Goal: Check status: Check status

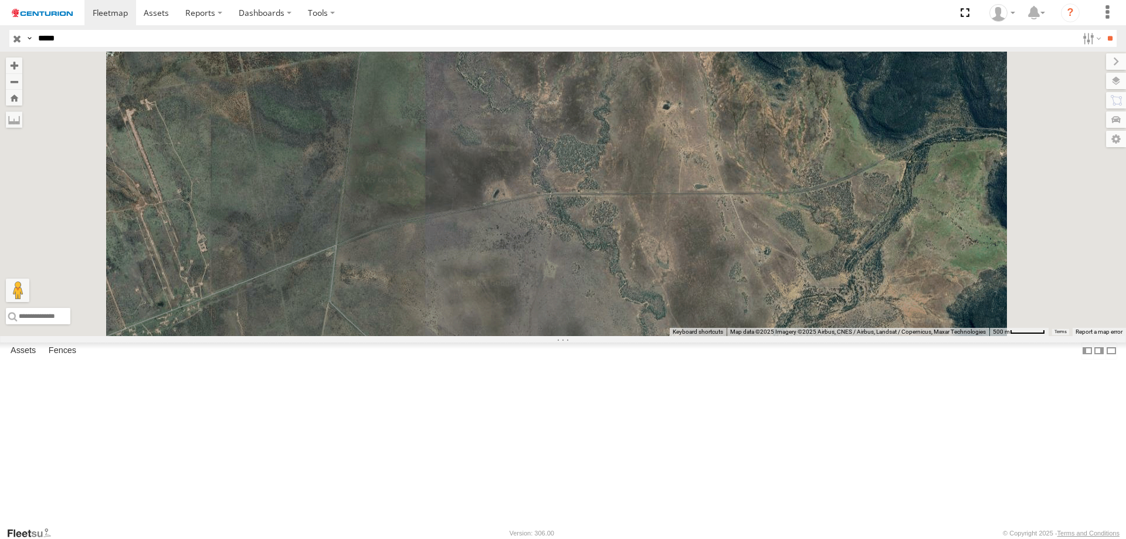
click at [0, 0] on div "PM691" at bounding box center [0, 0] width 0 height 0
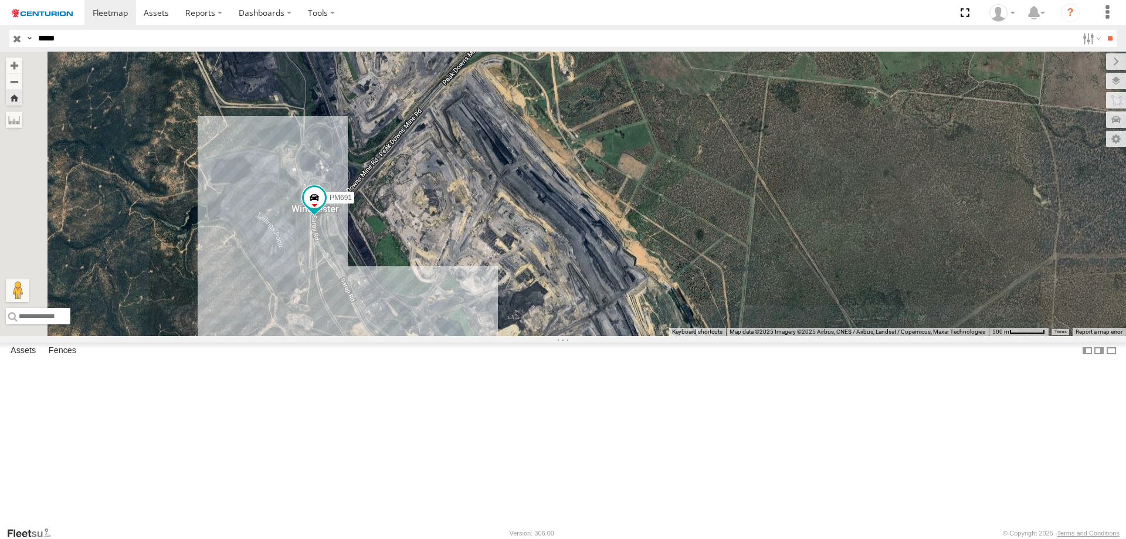
drag, startPoint x: 557, startPoint y: 341, endPoint x: 886, endPoint y: 326, distance: 328.8
click at [886, 326] on div "PM691" at bounding box center [563, 194] width 1126 height 284
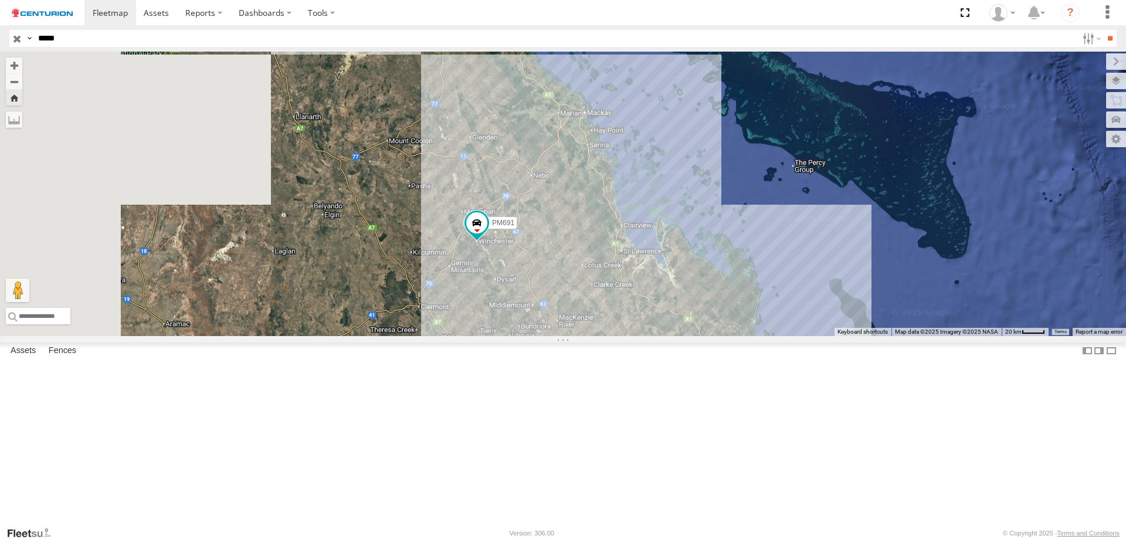
drag, startPoint x: 455, startPoint y: 405, endPoint x: 619, endPoint y: 351, distance: 172.7
click at [619, 336] on div "PM691" at bounding box center [563, 194] width 1126 height 284
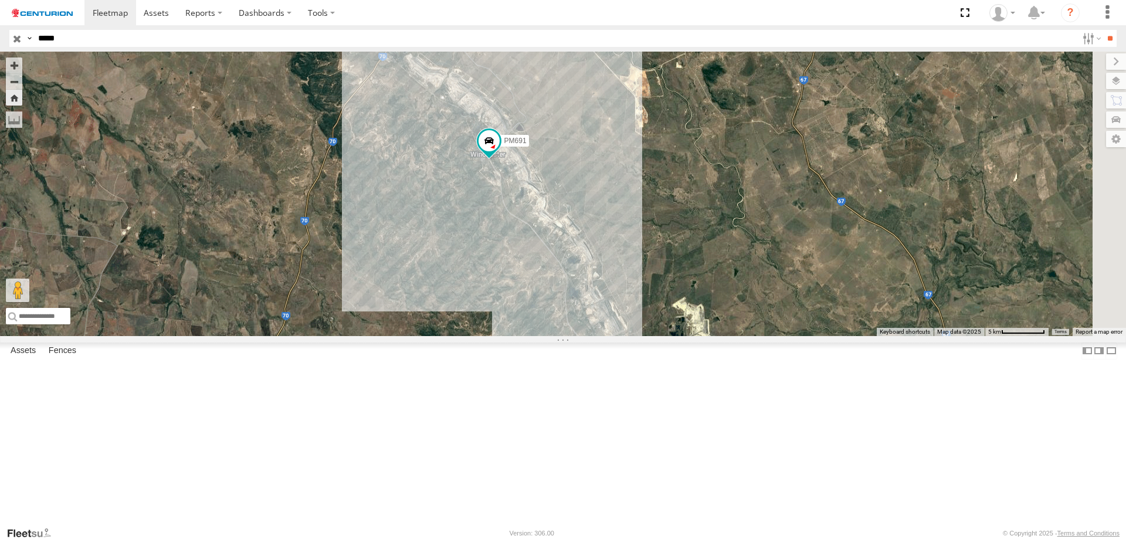
drag, startPoint x: 754, startPoint y: 381, endPoint x: 605, endPoint y: 425, distance: 155.5
click at [603, 336] on div "PM691" at bounding box center [563, 194] width 1126 height 284
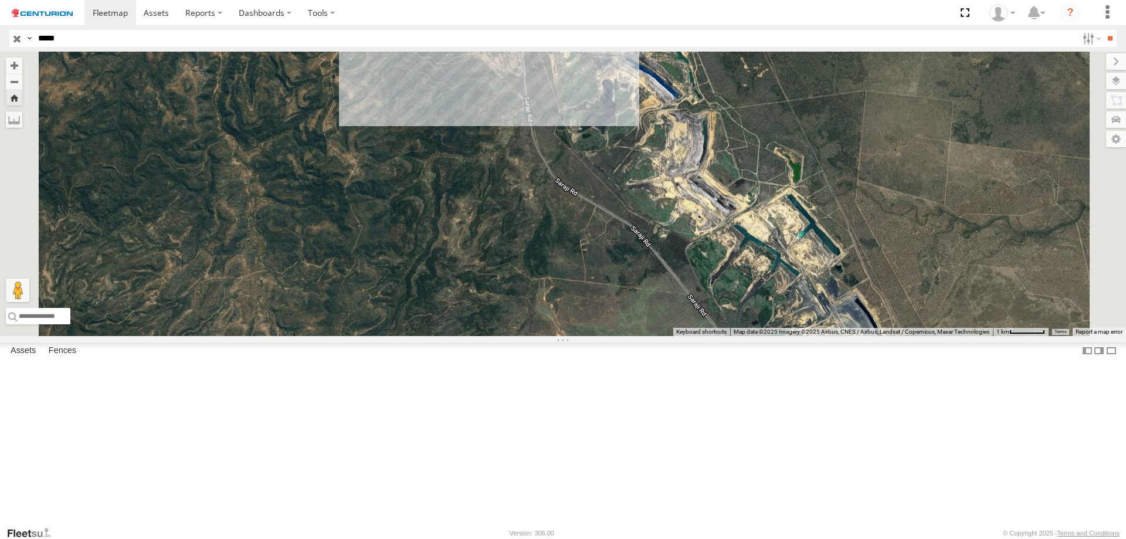
drag, startPoint x: 624, startPoint y: 255, endPoint x: 565, endPoint y: 482, distance: 234.5
click at [565, 336] on div "PM691" at bounding box center [563, 194] width 1126 height 284
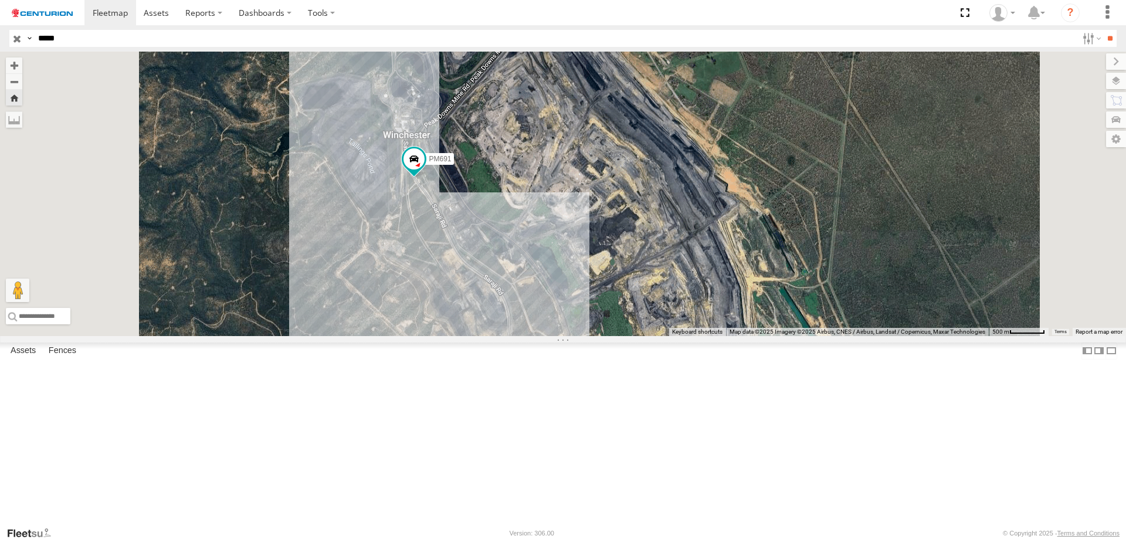
drag, startPoint x: 564, startPoint y: 339, endPoint x: 588, endPoint y: 429, distance: 92.9
click at [588, 336] on div "PM691" at bounding box center [563, 194] width 1126 height 284
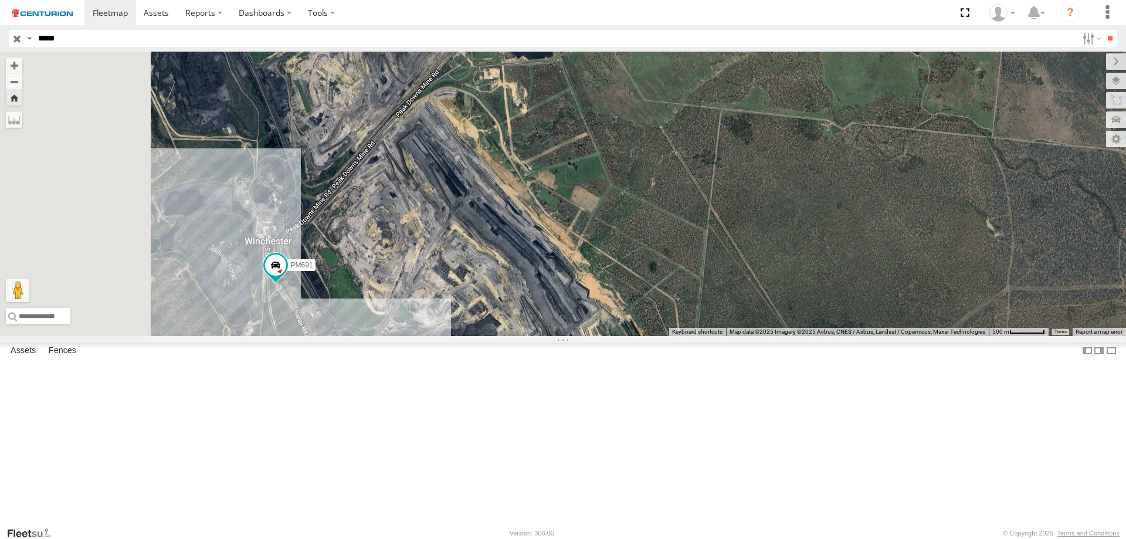
drag, startPoint x: 538, startPoint y: 387, endPoint x: 617, endPoint y: 266, distance: 144.6
click at [617, 267] on div "PM691" at bounding box center [563, 194] width 1126 height 284
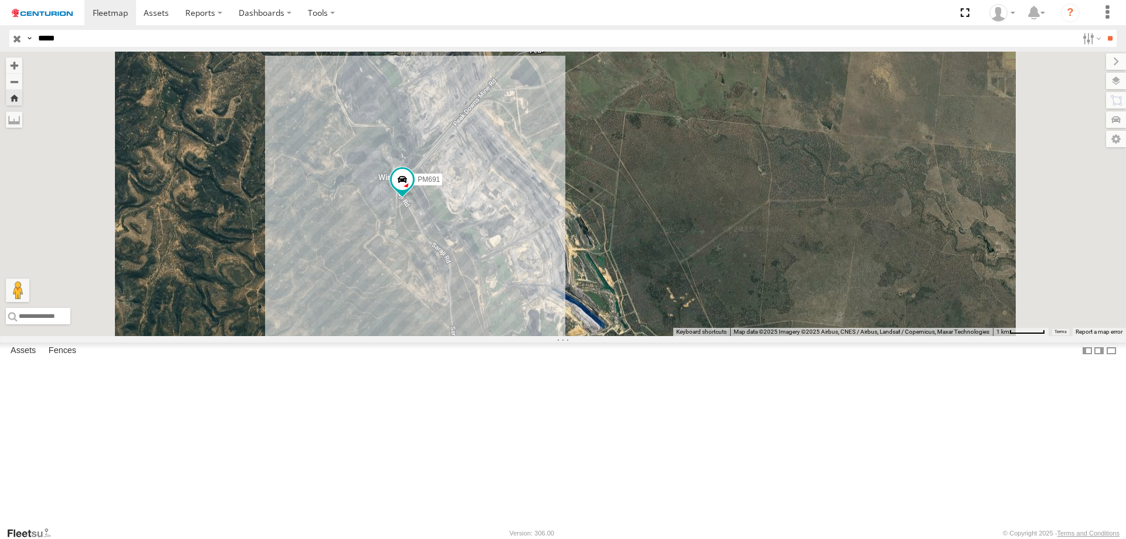
drag, startPoint x: 493, startPoint y: 374, endPoint x: 536, endPoint y: 350, distance: 48.9
click at [536, 336] on div "PM691" at bounding box center [563, 194] width 1126 height 284
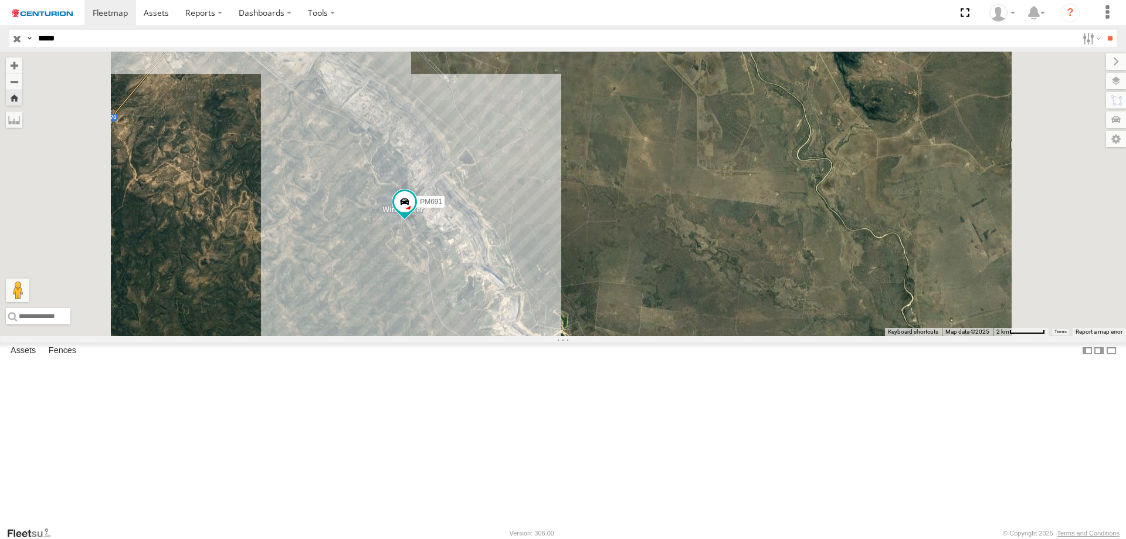
click at [0, 0] on span at bounding box center [0, 0] width 0 height 0
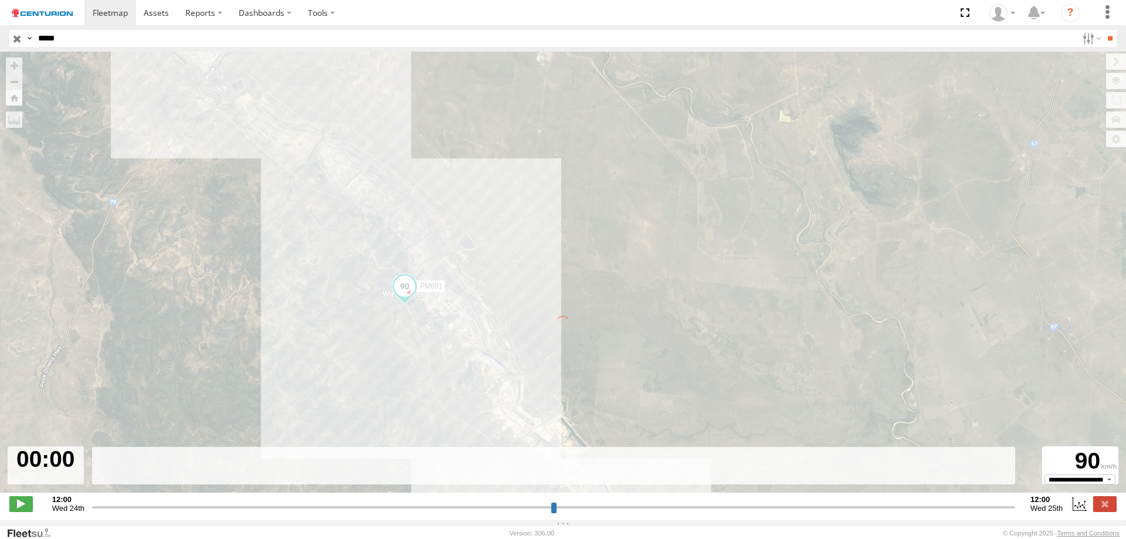
type input "**********"
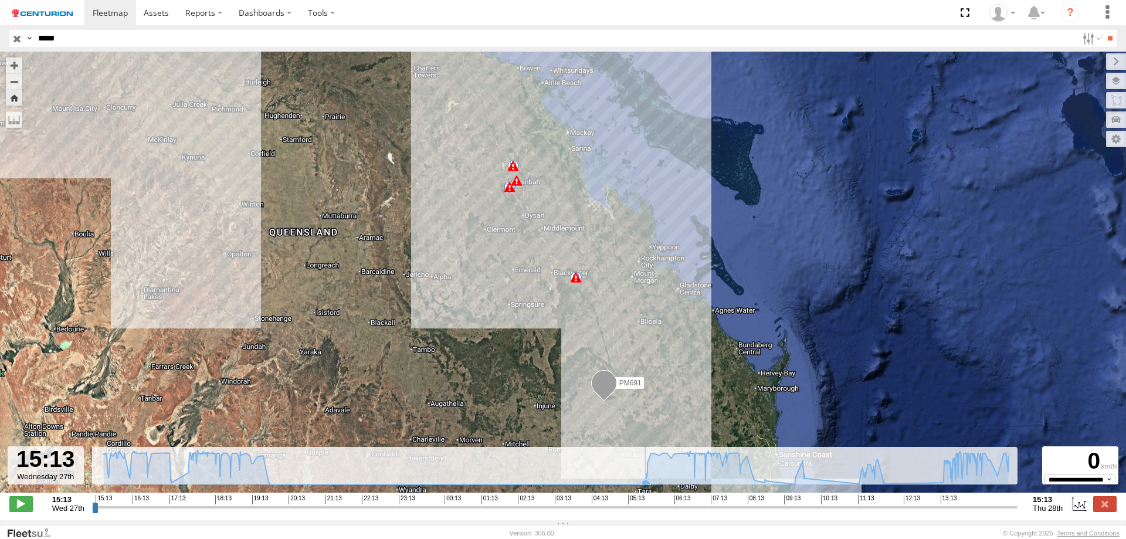
click at [646, 486] on icon at bounding box center [645, 484] width 9 height 9
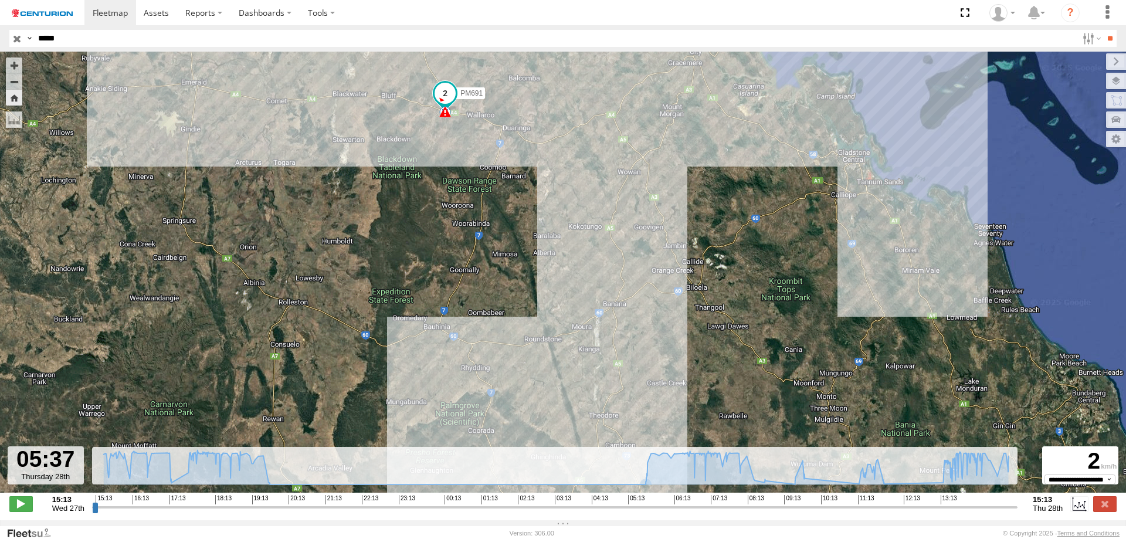
drag, startPoint x: 604, startPoint y: 344, endPoint x: 561, endPoint y: 448, distance: 112.1
click at [561, 448] on div "PM691 20:11 Wed 05:28 Thu 08:36 Thu 08:49 Thu 08:50 Thu 09:32 Thu 10:00 Thu 12:…" at bounding box center [563, 278] width 1126 height 453
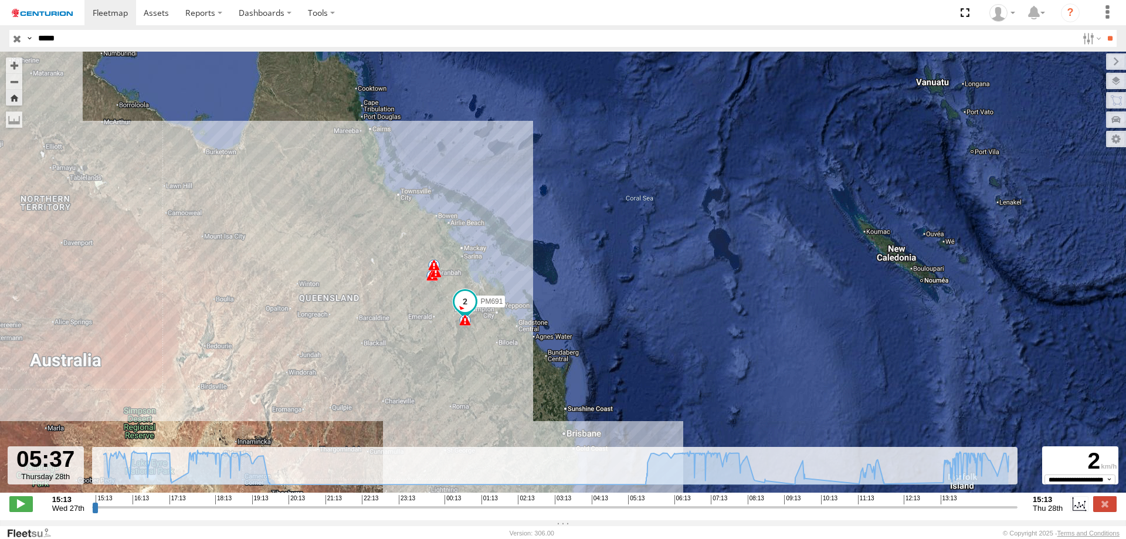
click at [381, 327] on div "PM691 20:11 Wed 05:28 Thu 08:36 Thu 08:49 Thu 08:50 Thu 09:32 Thu 10:00 Thu 12:…" at bounding box center [563, 278] width 1126 height 453
